Goal: Task Accomplishment & Management: Use online tool/utility

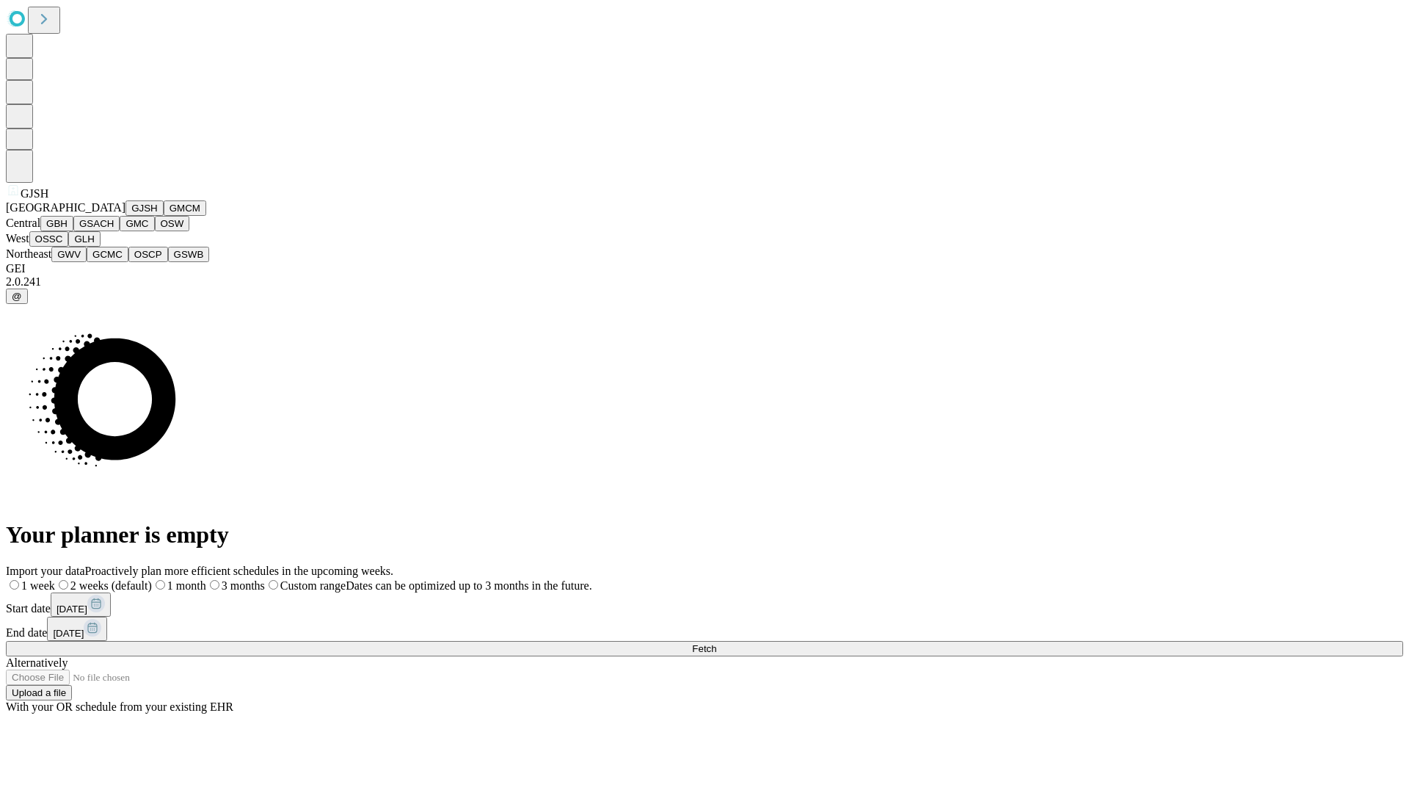
click at [125, 216] on button "GJSH" at bounding box center [144, 207] width 38 height 15
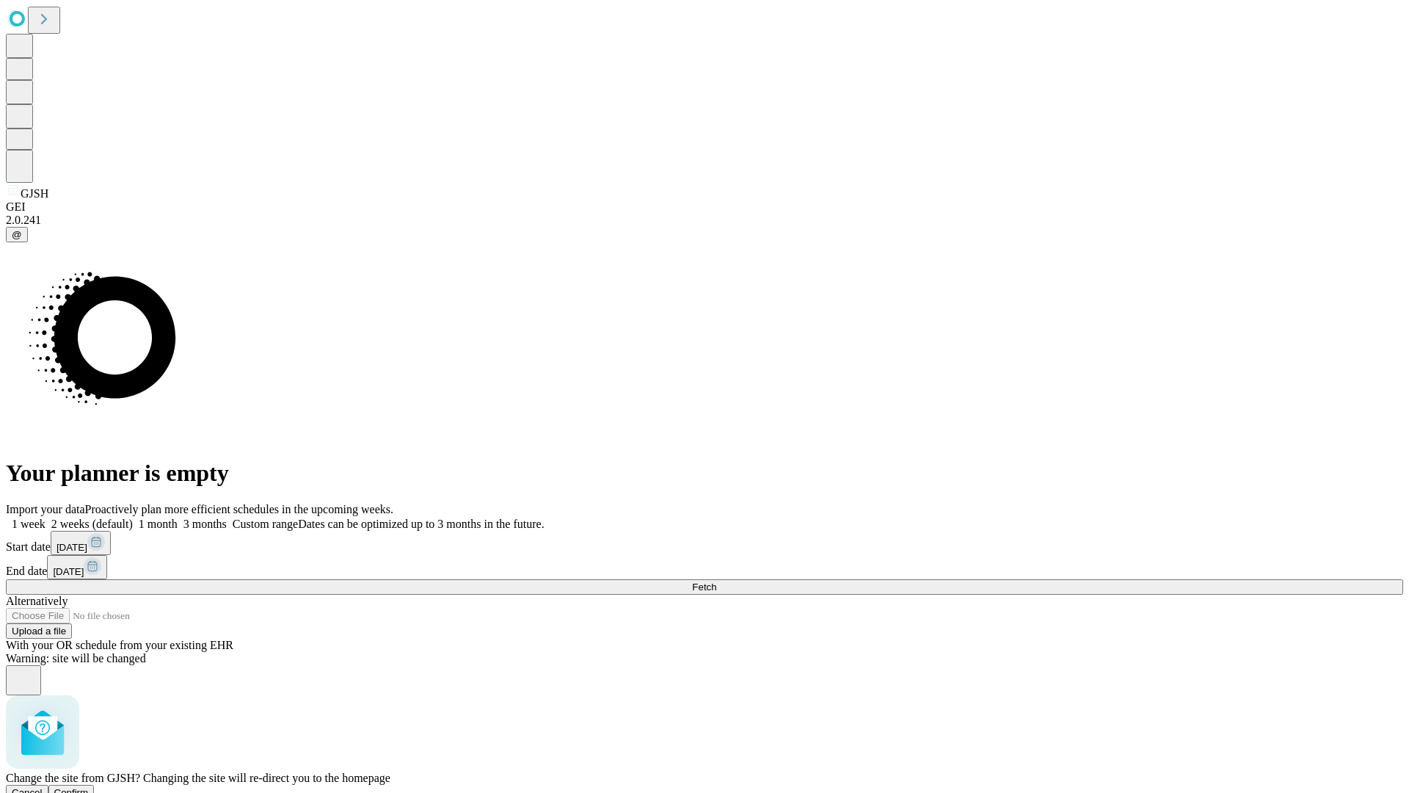
click at [89, 787] on span "Confirm" at bounding box center [71, 792] width 34 height 11
click at [46, 517] on label "1 week" at bounding box center [26, 523] width 40 height 12
click at [716, 581] on span "Fetch" at bounding box center [704, 586] width 24 height 11
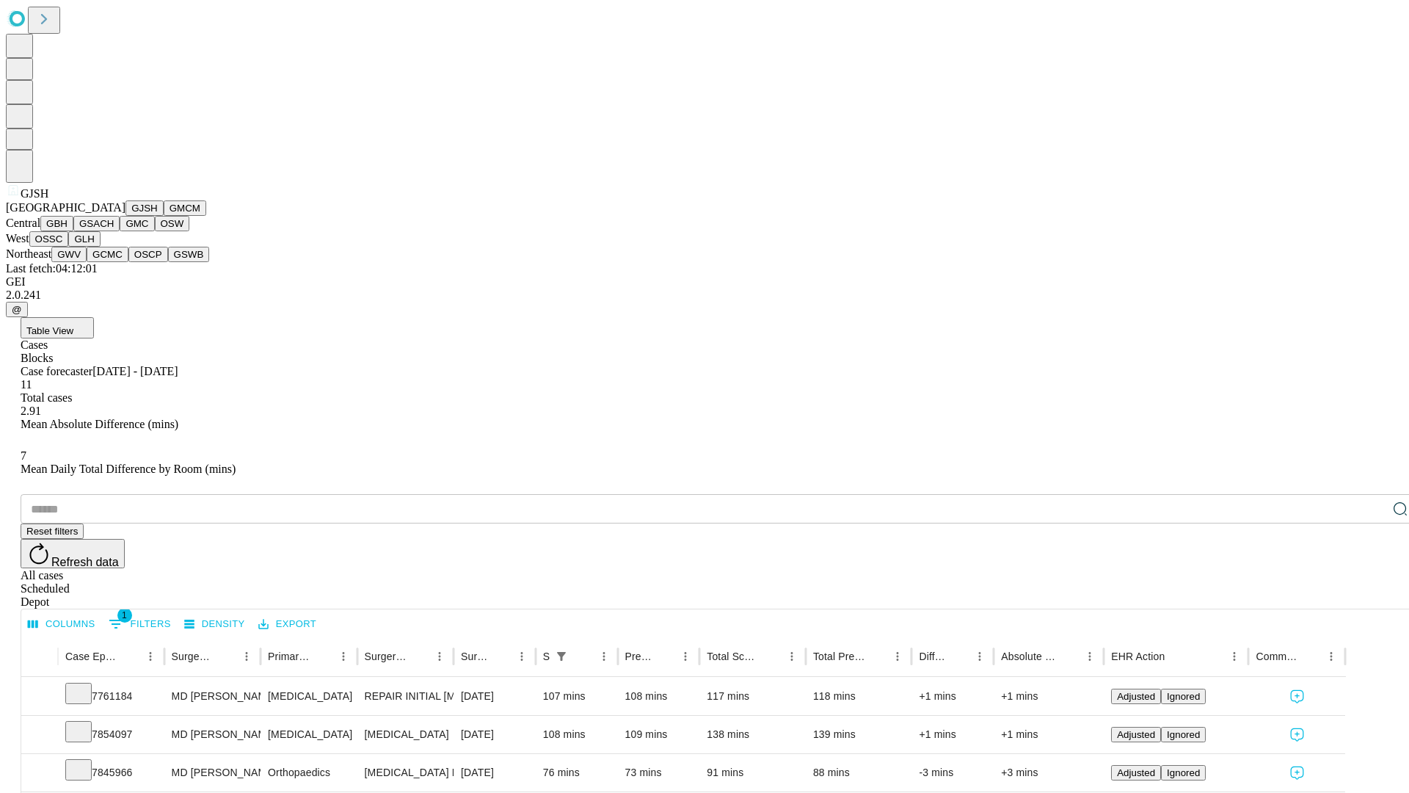
click at [164, 216] on button "GMCM" at bounding box center [185, 207] width 43 height 15
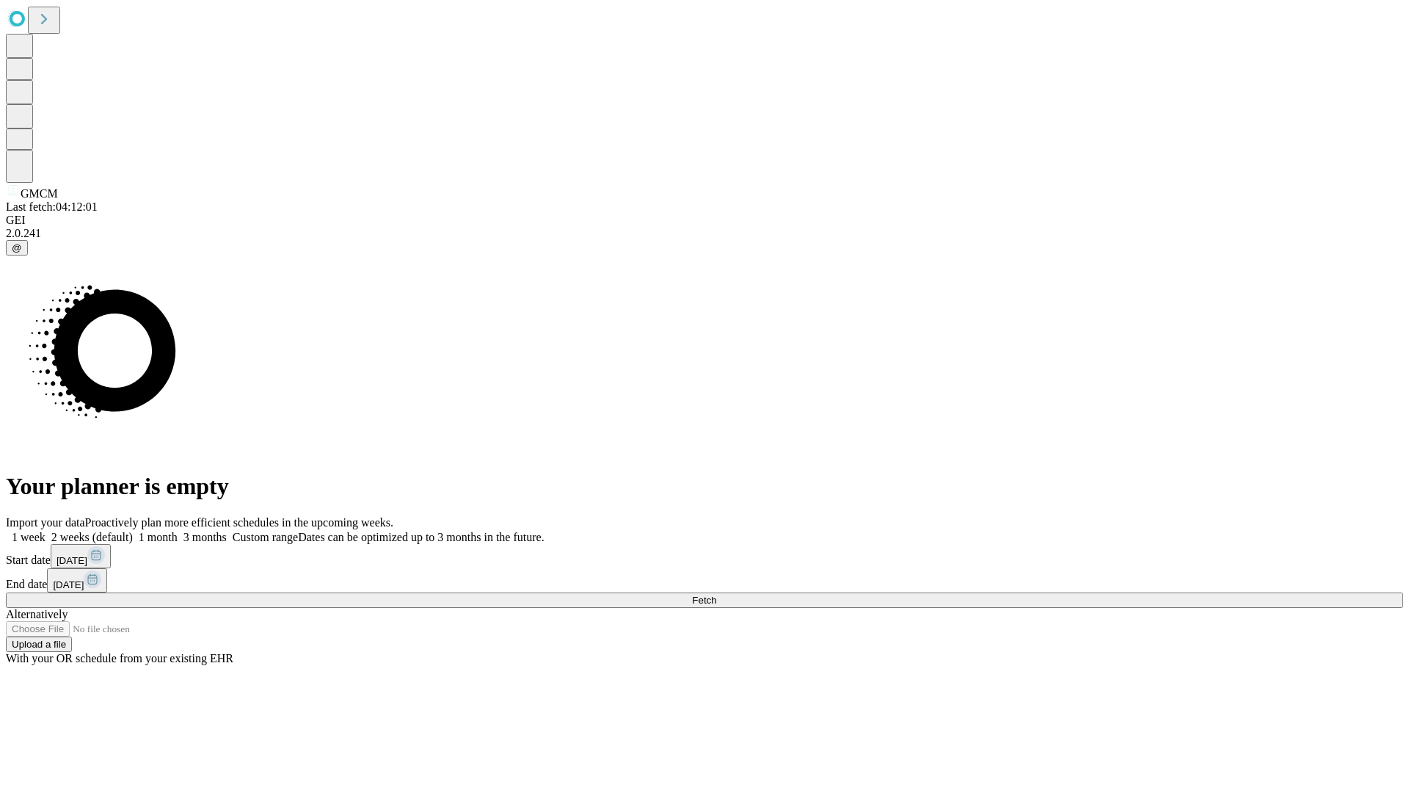
click at [716, 594] on span "Fetch" at bounding box center [704, 599] width 24 height 11
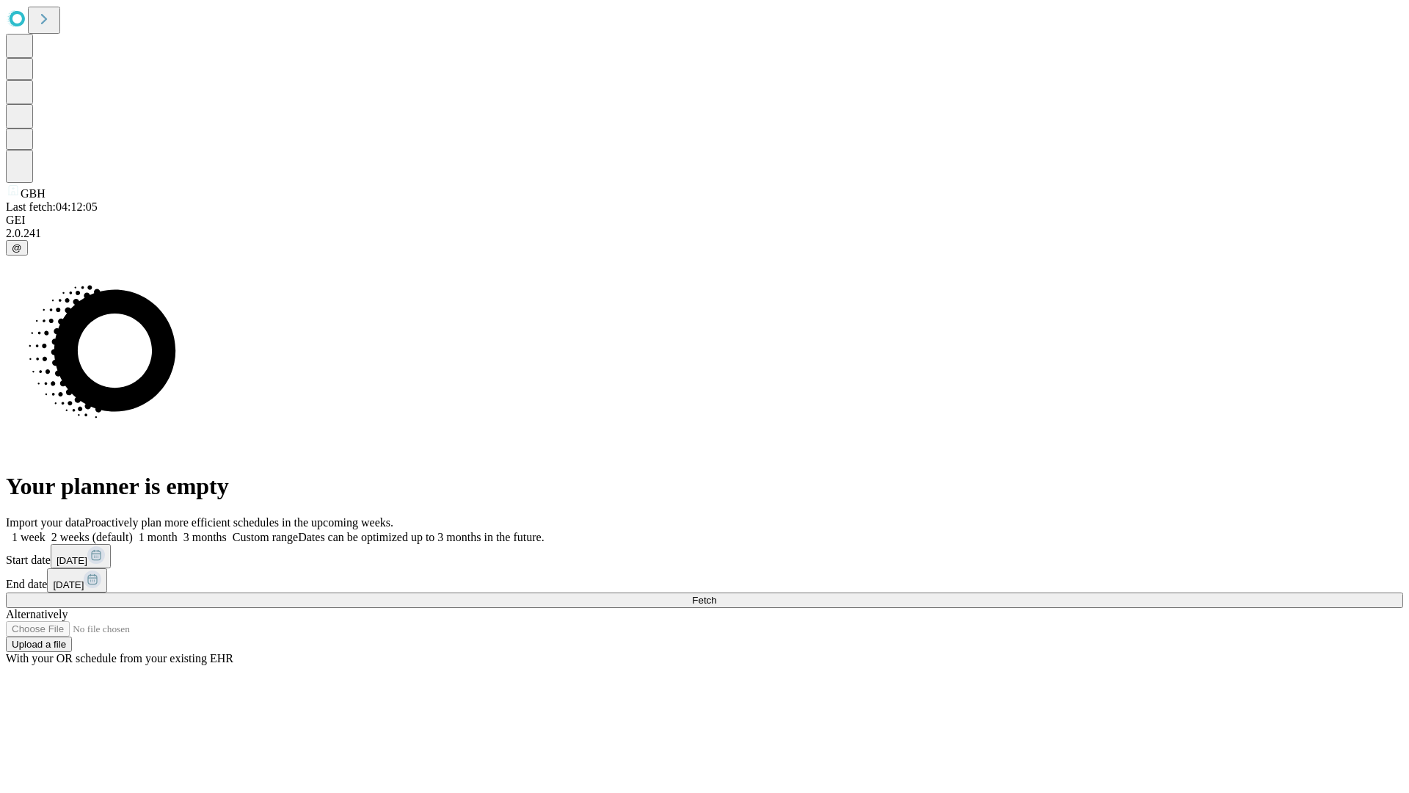
click at [46, 531] on label "1 week" at bounding box center [26, 537] width 40 height 12
click at [716, 594] on span "Fetch" at bounding box center [704, 599] width 24 height 11
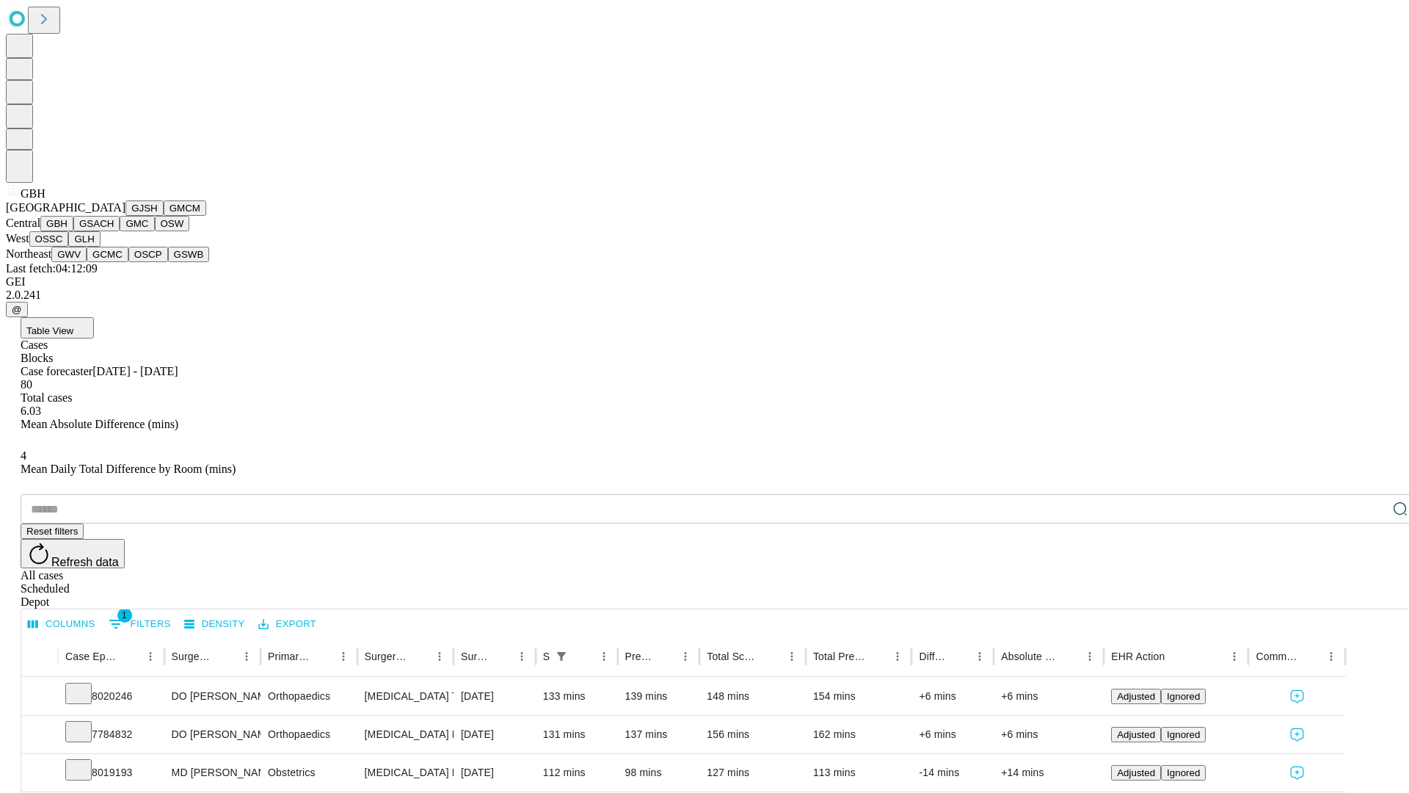
click at [114, 231] on button "GSACH" at bounding box center [96, 223] width 46 height 15
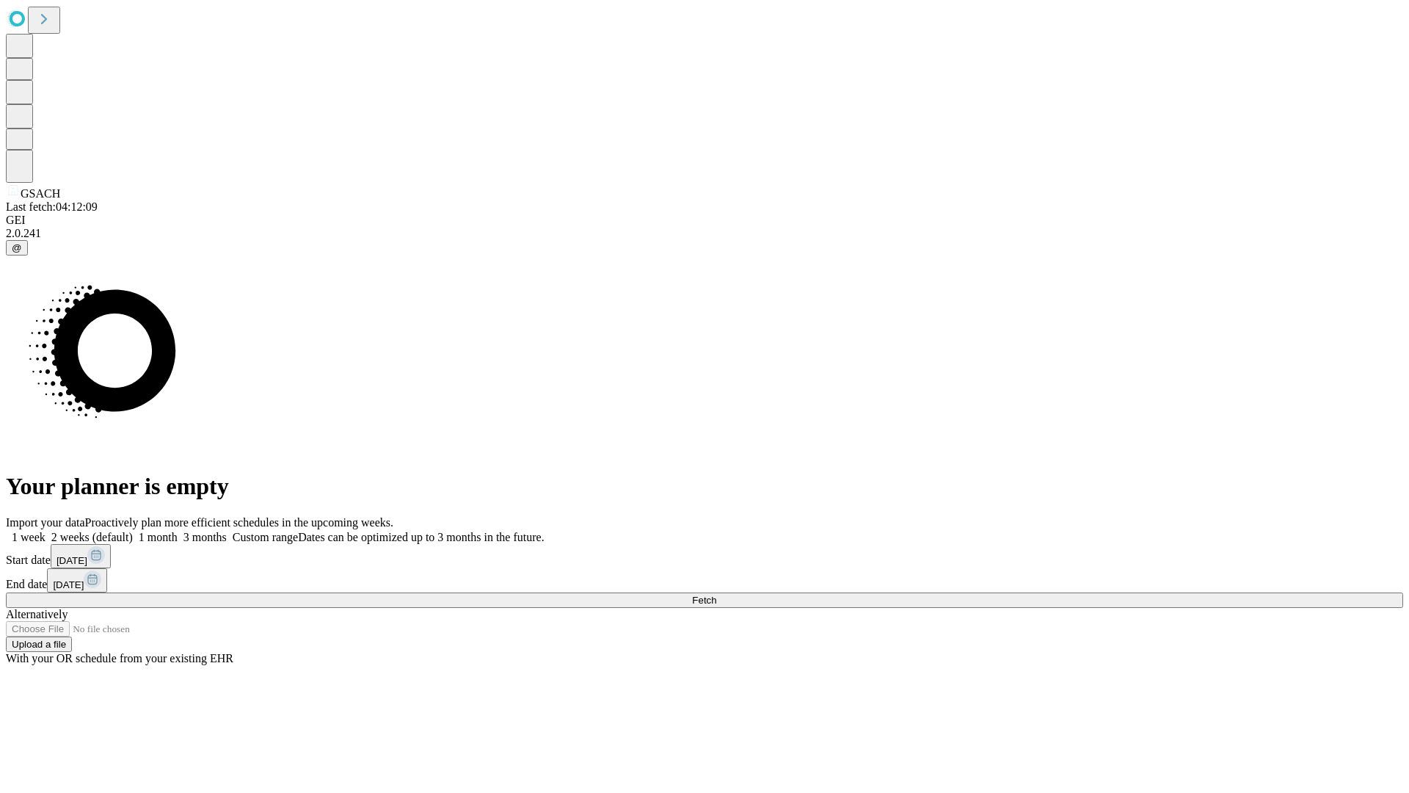
click at [46, 531] on label "1 week" at bounding box center [26, 537] width 40 height 12
click at [716, 594] on span "Fetch" at bounding box center [704, 599] width 24 height 11
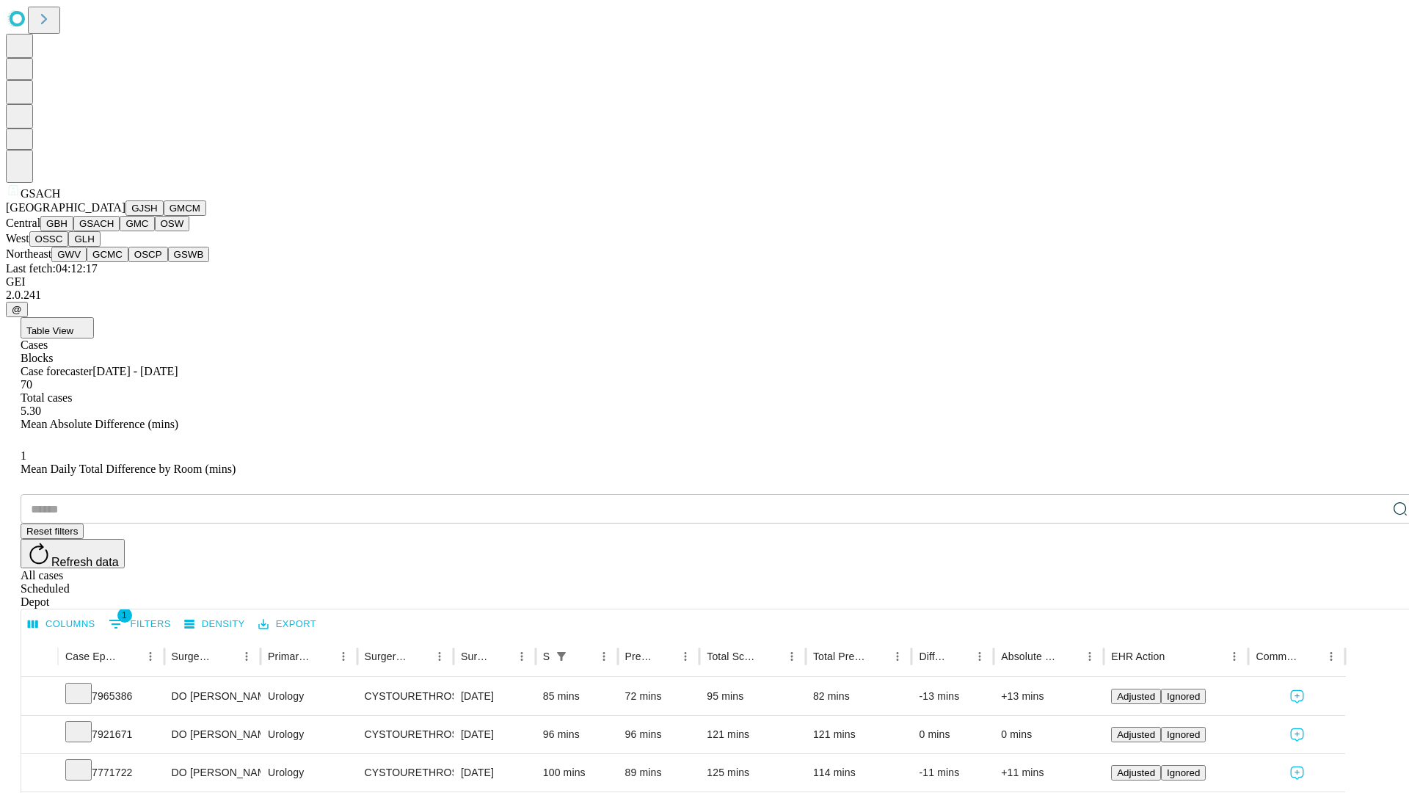
click at [120, 231] on button "GMC" at bounding box center [137, 223] width 34 height 15
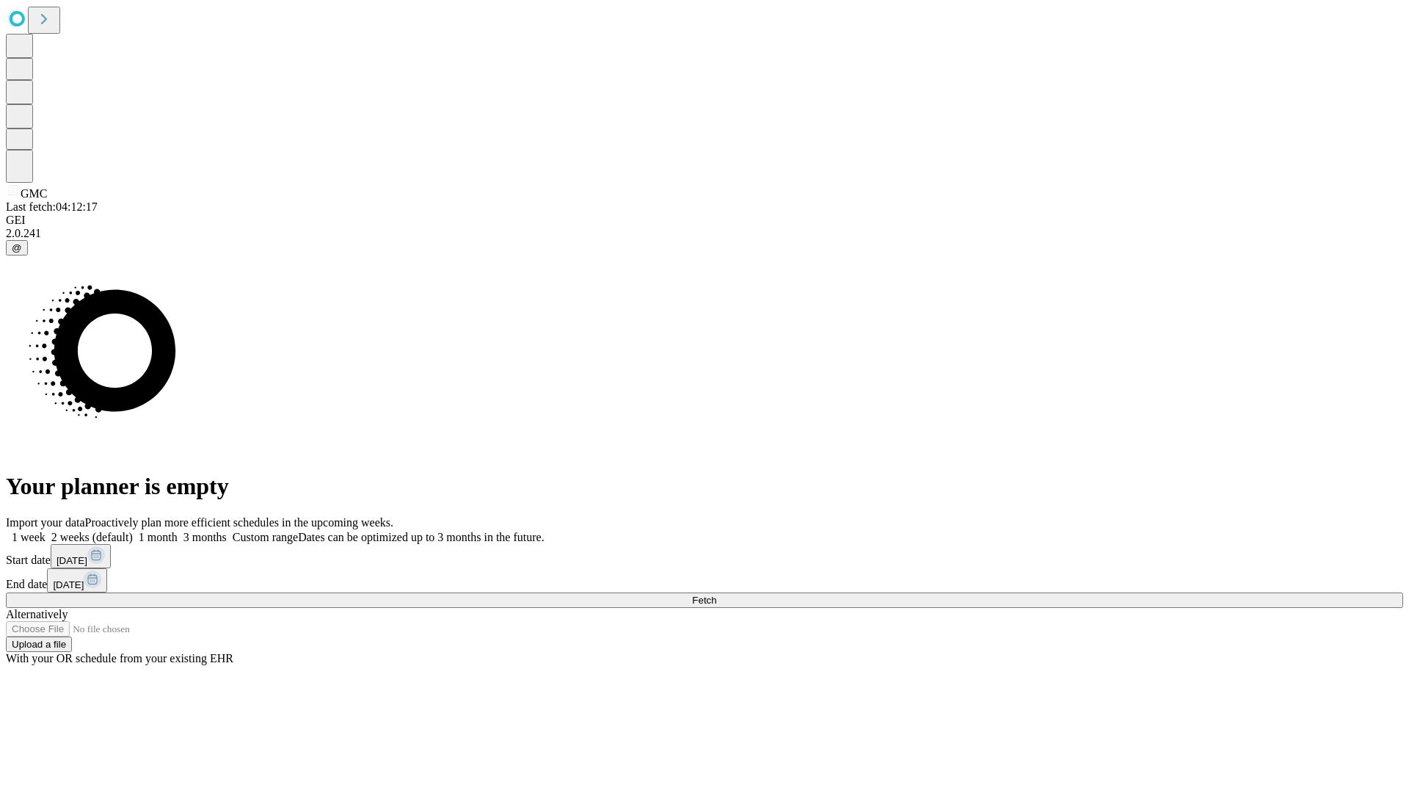
click at [46, 531] on label "1 week" at bounding box center [26, 537] width 40 height 12
click at [716, 594] on span "Fetch" at bounding box center [704, 599] width 24 height 11
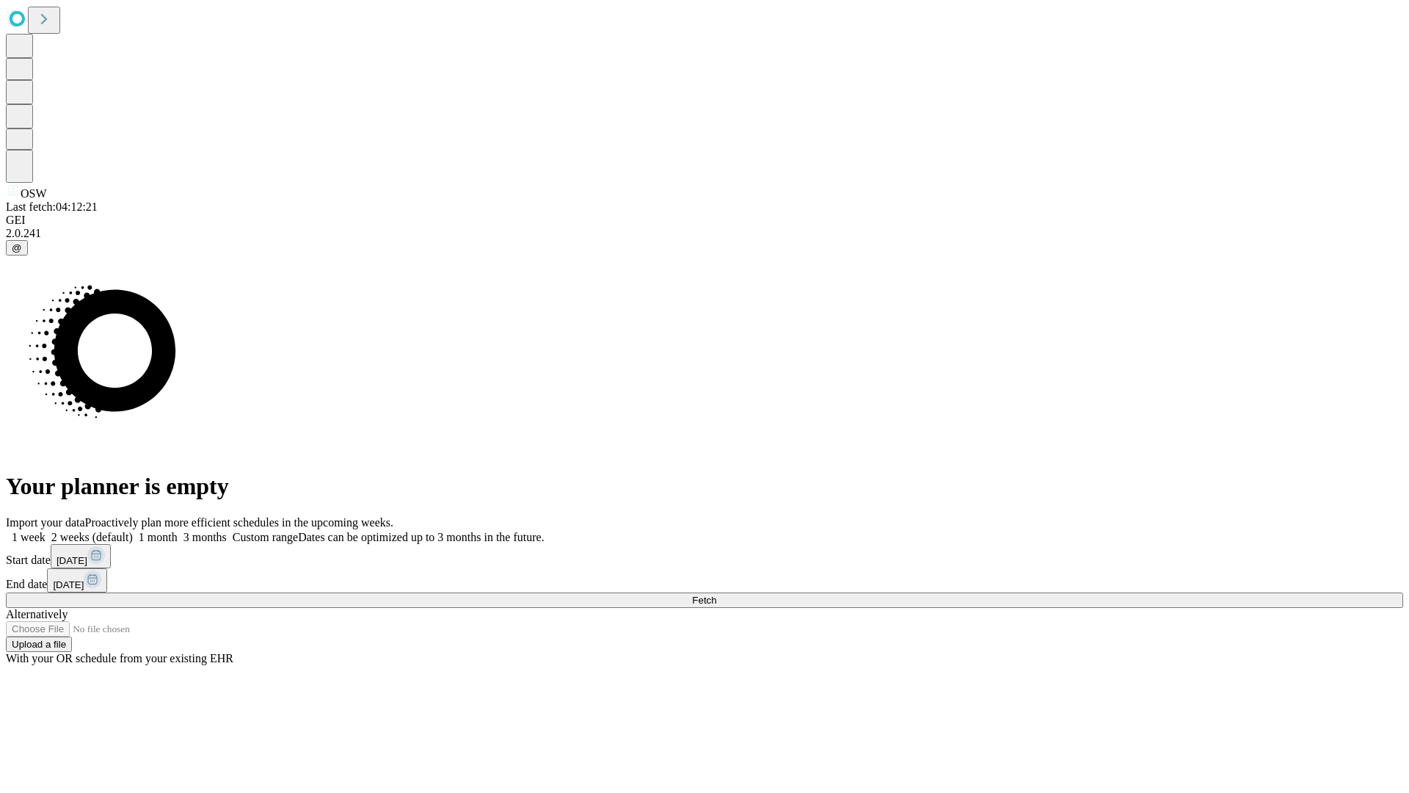
click at [46, 531] on label "1 week" at bounding box center [26, 537] width 40 height 12
click at [716, 594] on span "Fetch" at bounding box center [704, 599] width 24 height 11
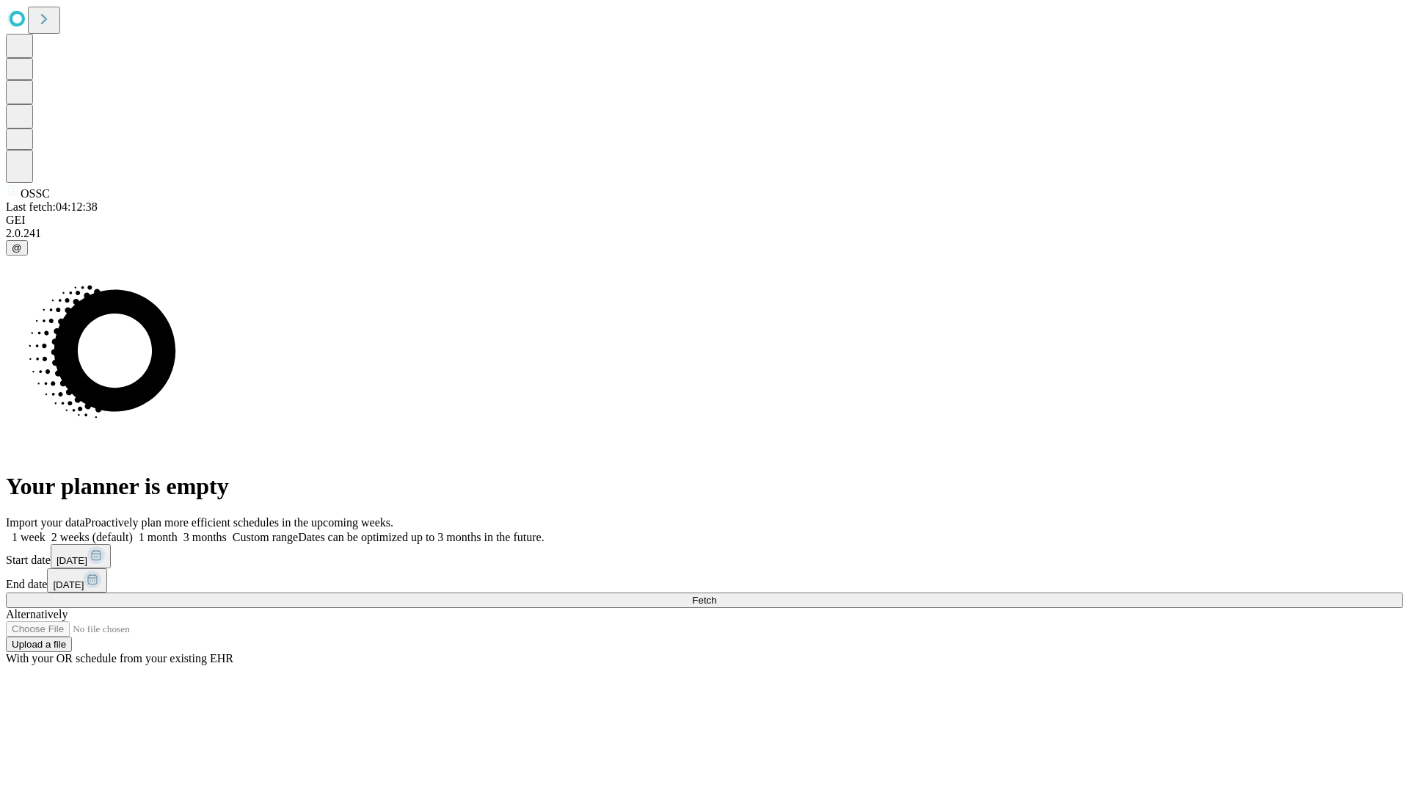
click at [46, 531] on label "1 week" at bounding box center [26, 537] width 40 height 12
click at [716, 594] on span "Fetch" at bounding box center [704, 599] width 24 height 11
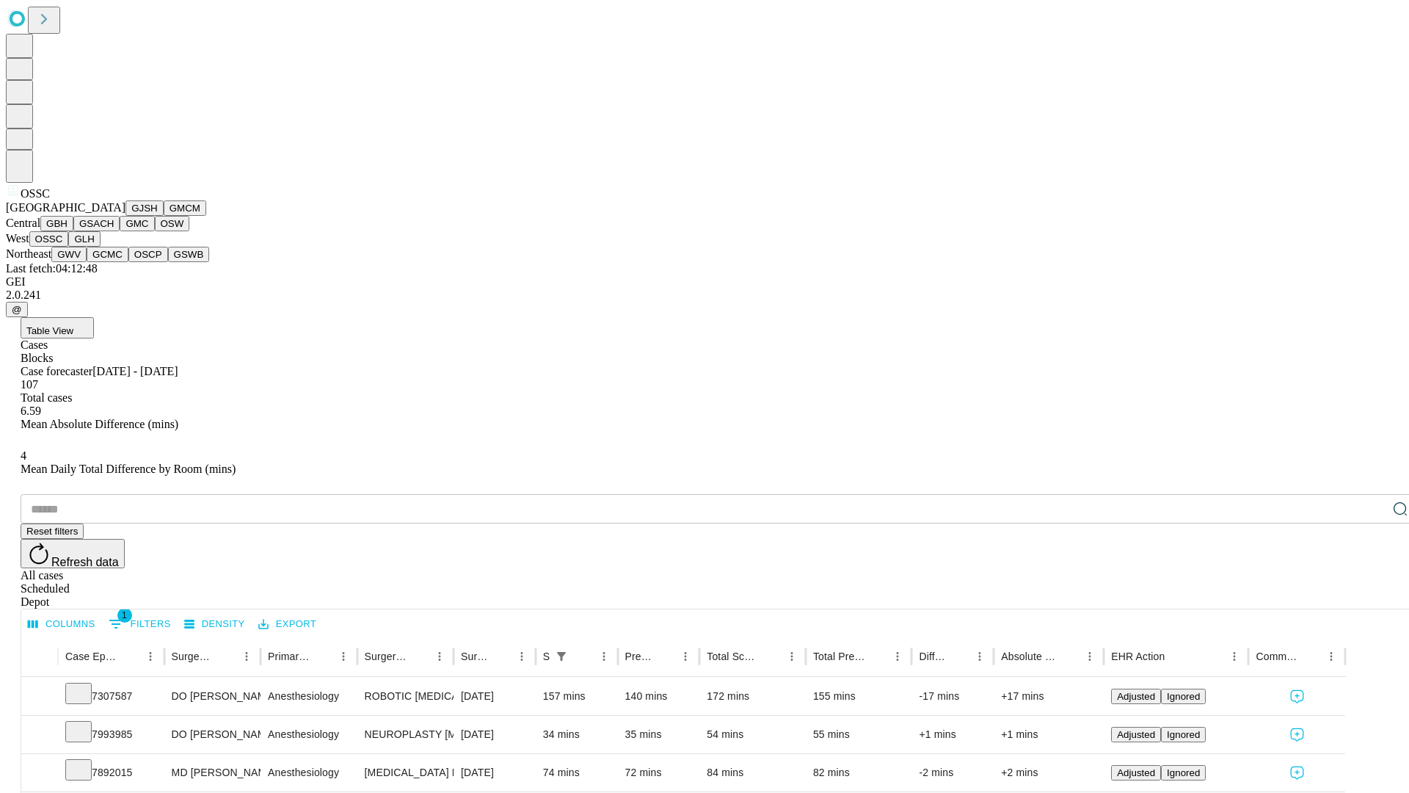
click at [100, 247] on button "GLH" at bounding box center [84, 238] width 32 height 15
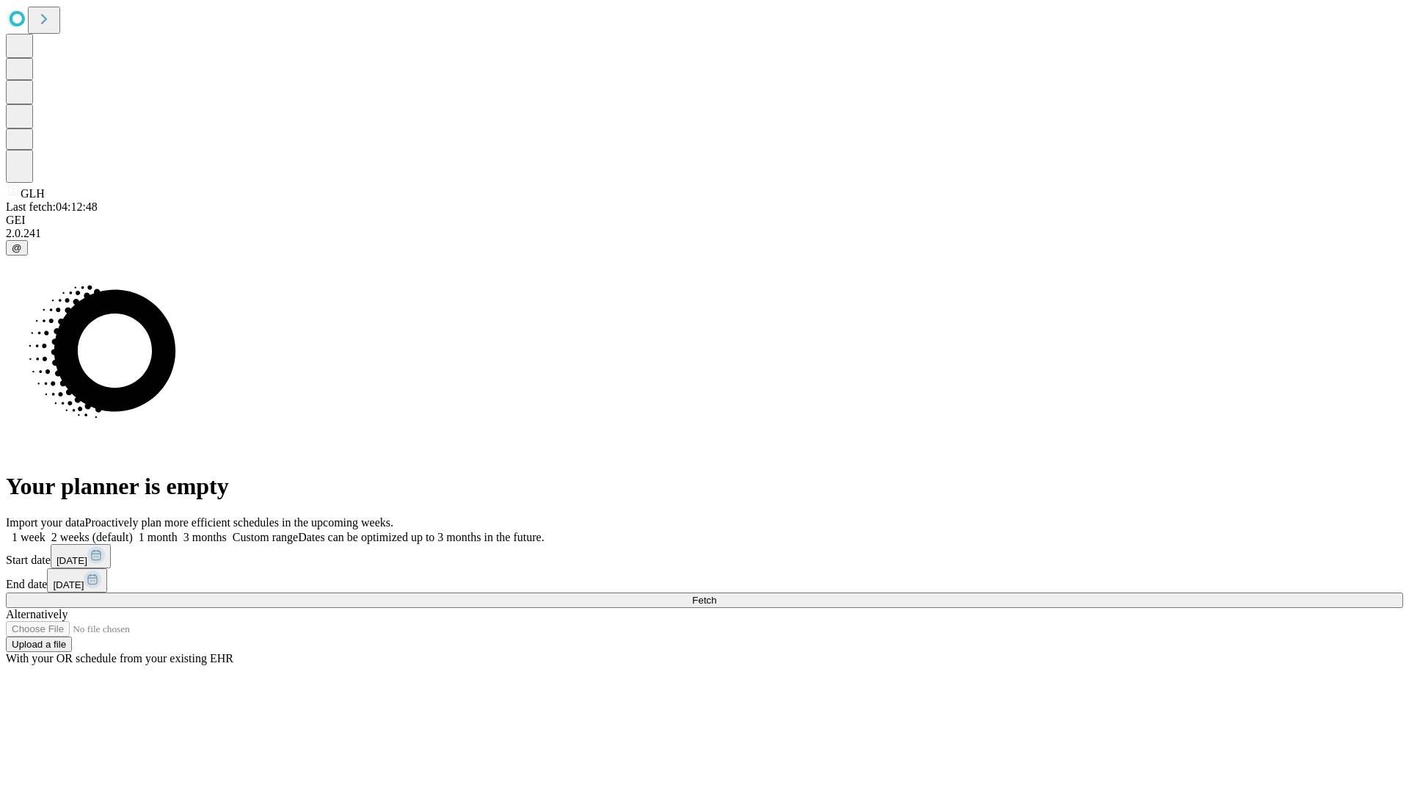
click at [46, 531] on label "1 week" at bounding box center [26, 537] width 40 height 12
click at [716, 594] on span "Fetch" at bounding box center [704, 599] width 24 height 11
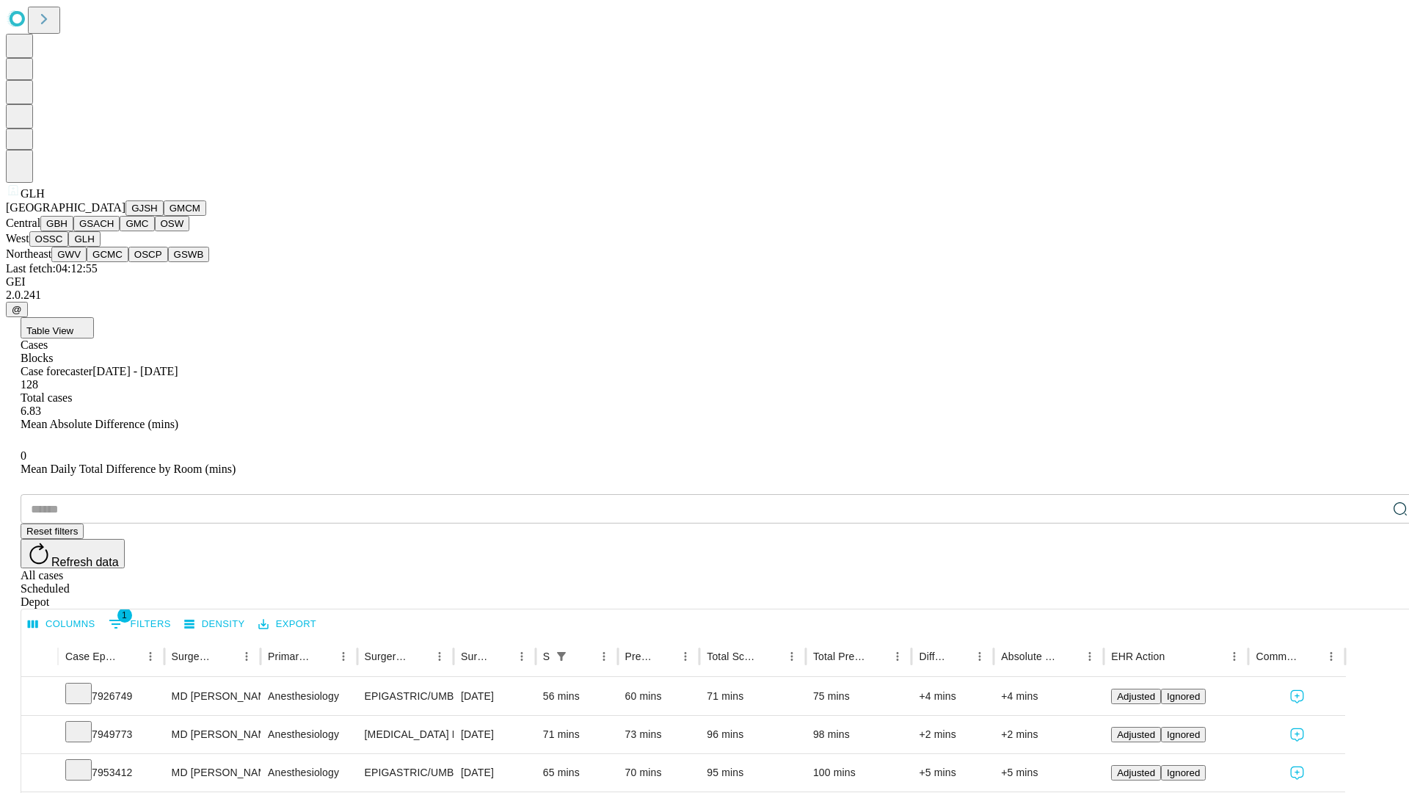
click at [87, 262] on button "GWV" at bounding box center [68, 254] width 35 height 15
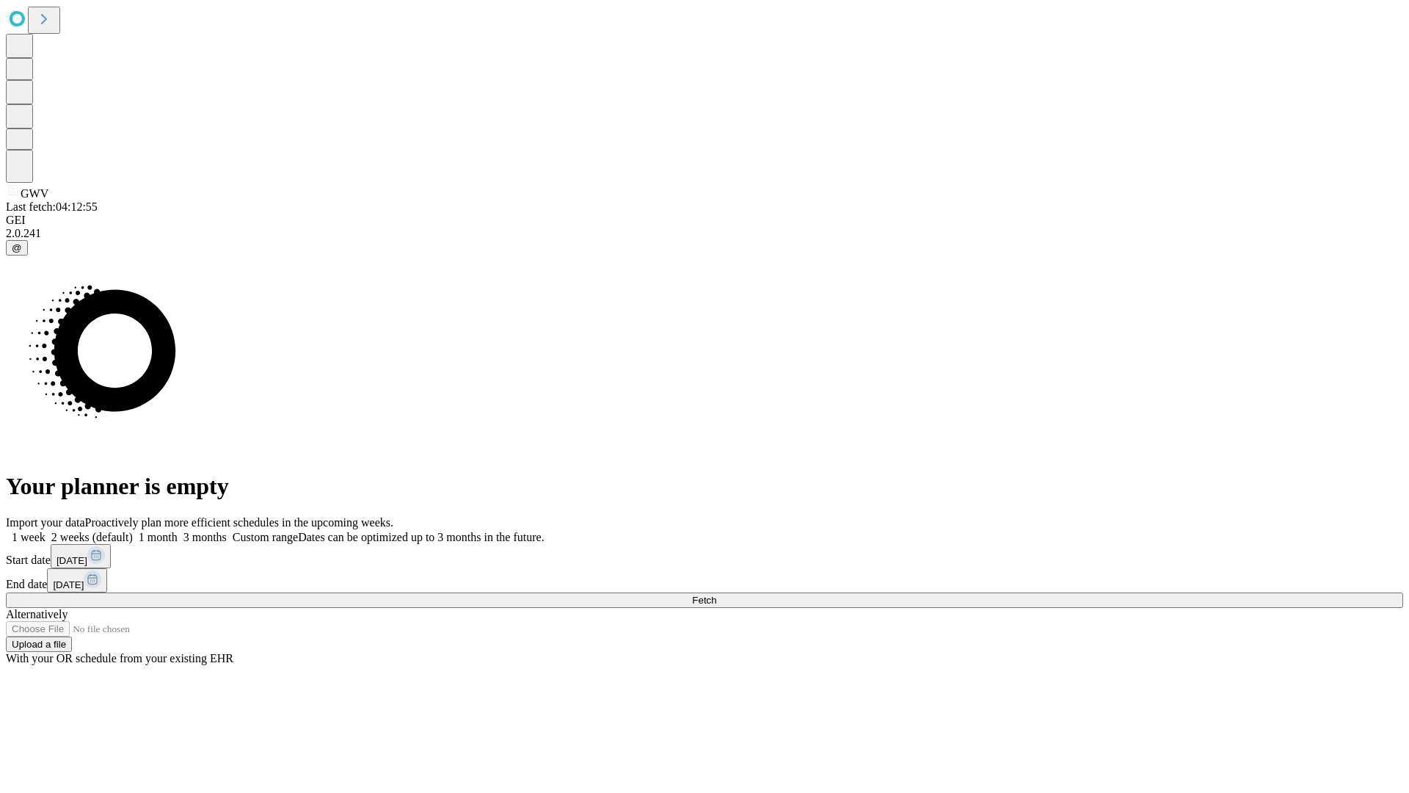
click at [46, 531] on label "1 week" at bounding box center [26, 537] width 40 height 12
click at [716, 594] on span "Fetch" at bounding box center [704, 599] width 24 height 11
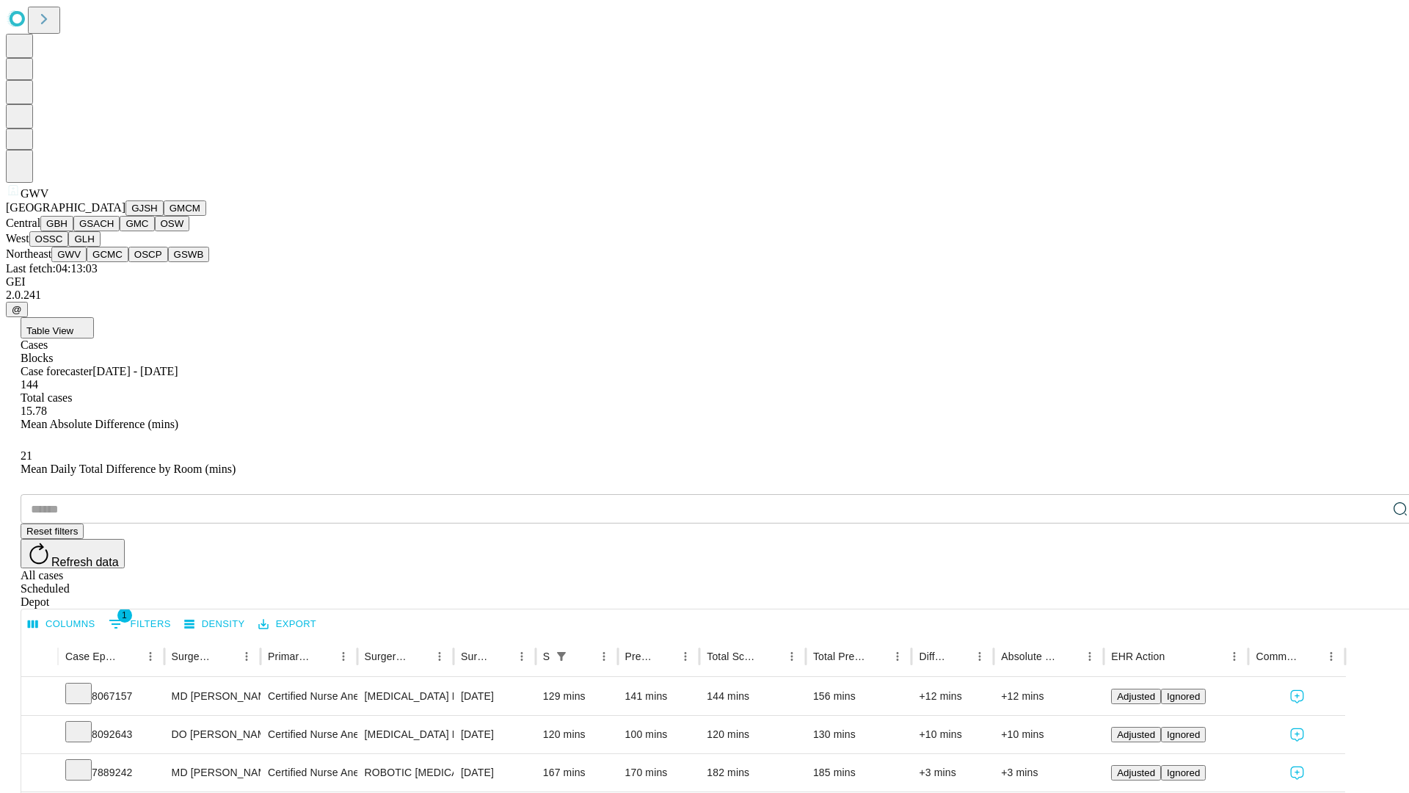
click at [114, 262] on button "GCMC" at bounding box center [108, 254] width 42 height 15
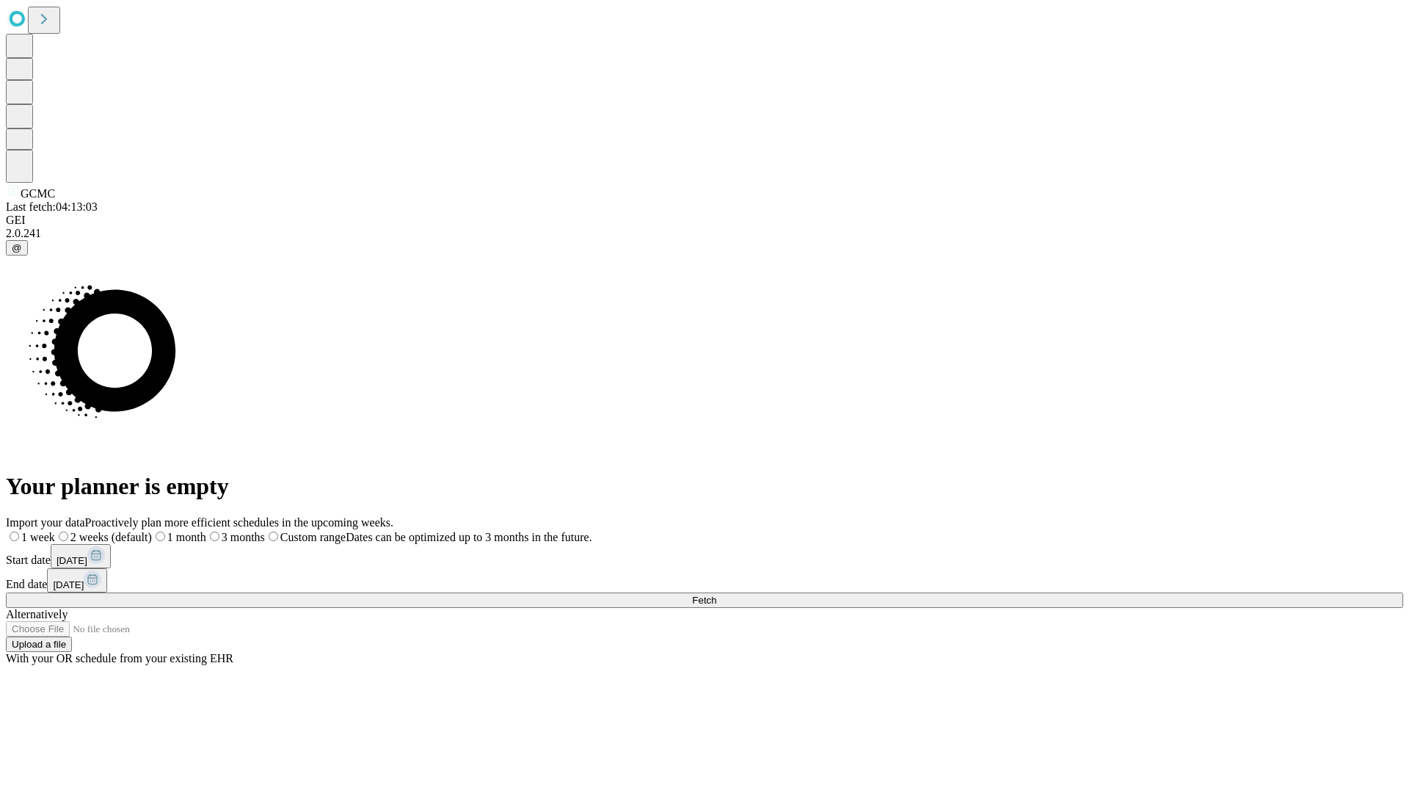
click at [55, 531] on label "1 week" at bounding box center [30, 537] width 49 height 12
click at [716, 594] on span "Fetch" at bounding box center [704, 599] width 24 height 11
